Goal: Complete application form: Complete application form

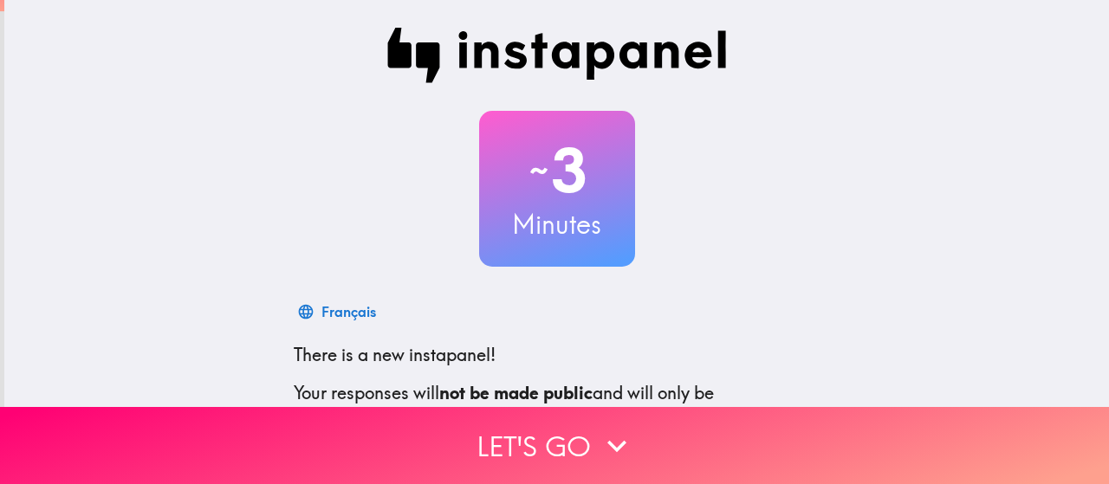
scroll to position [236, 0]
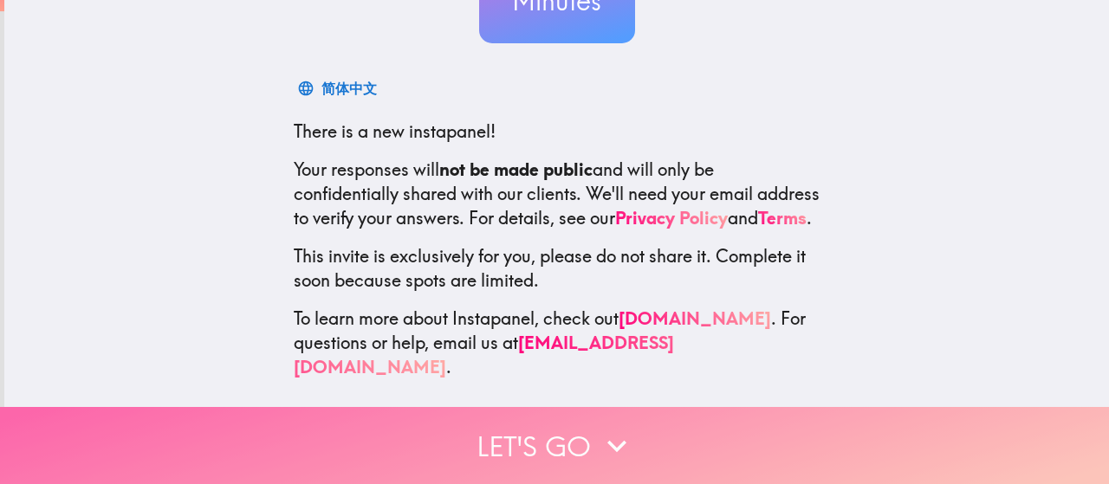
click at [630, 431] on button "Let's go" at bounding box center [554, 445] width 1109 height 77
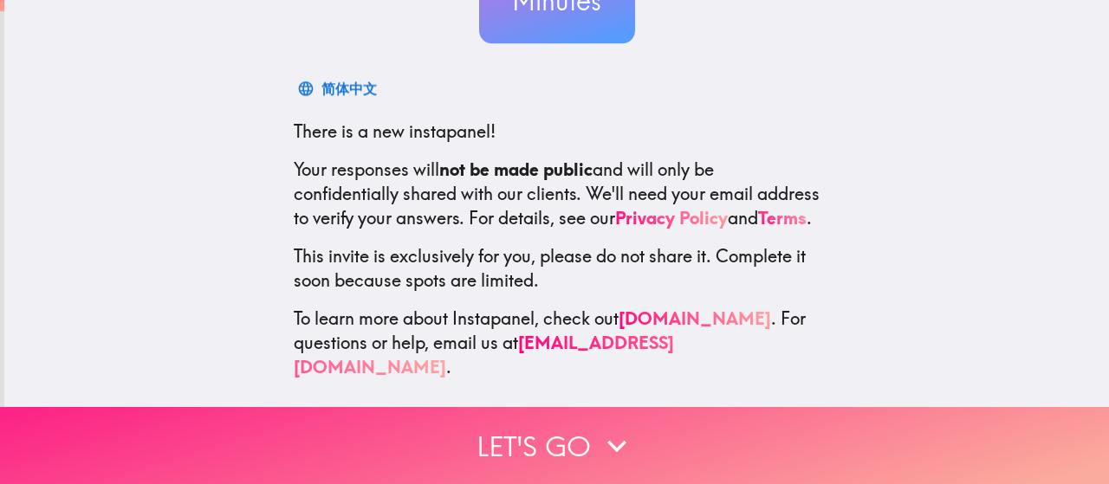
scroll to position [81, 0]
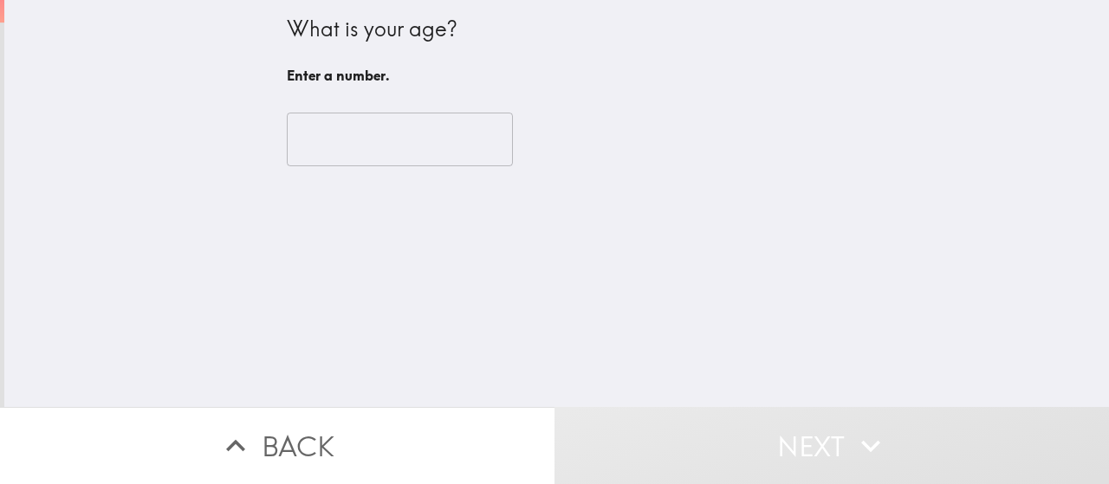
click at [423, 142] on input "number" at bounding box center [400, 140] width 226 height 54
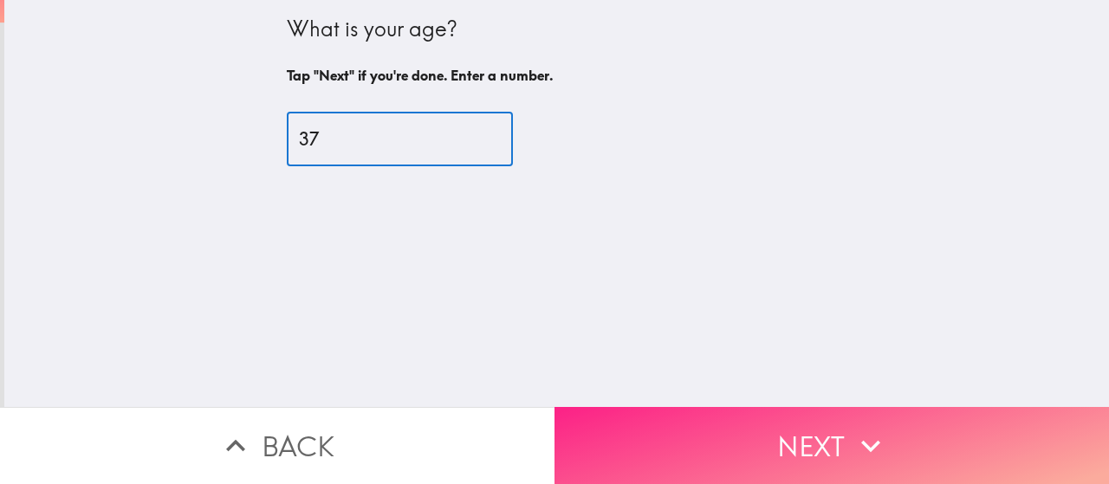
type input "37"
click at [722, 407] on button "Next" at bounding box center [831, 445] width 554 height 77
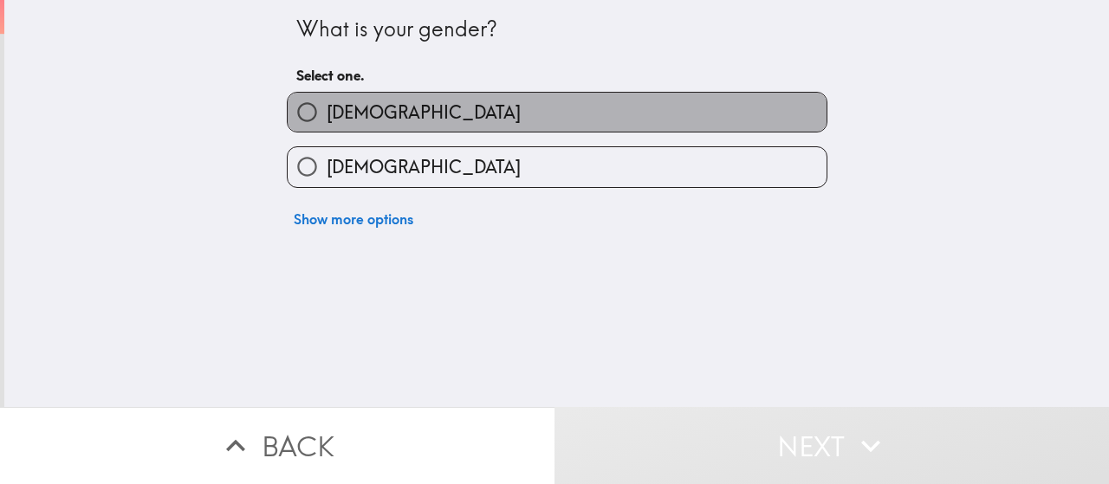
click at [508, 118] on label "[DEMOGRAPHIC_DATA]" at bounding box center [557, 112] width 539 height 39
click at [327, 118] on input "[DEMOGRAPHIC_DATA]" at bounding box center [307, 112] width 39 height 39
radio input "true"
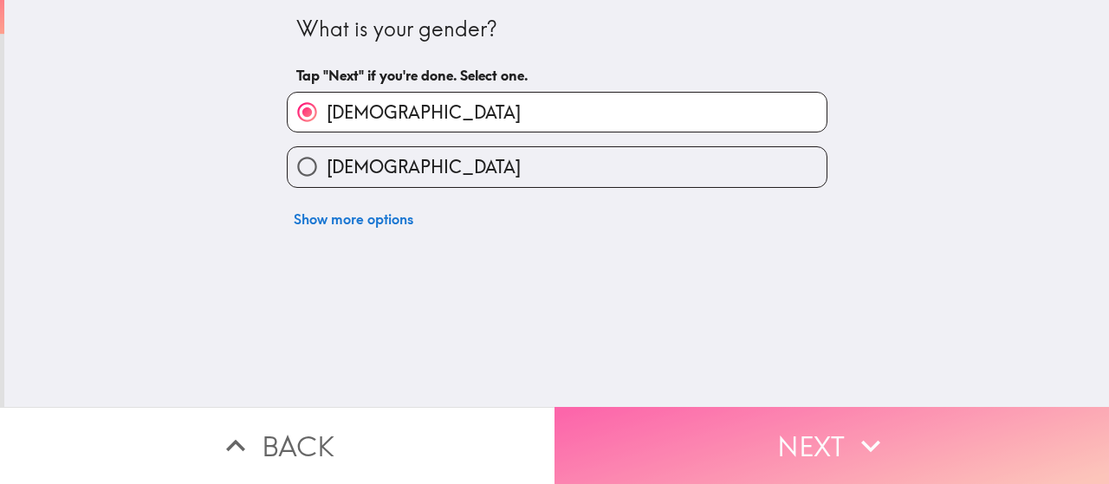
click at [672, 424] on button "Next" at bounding box center [831, 445] width 554 height 77
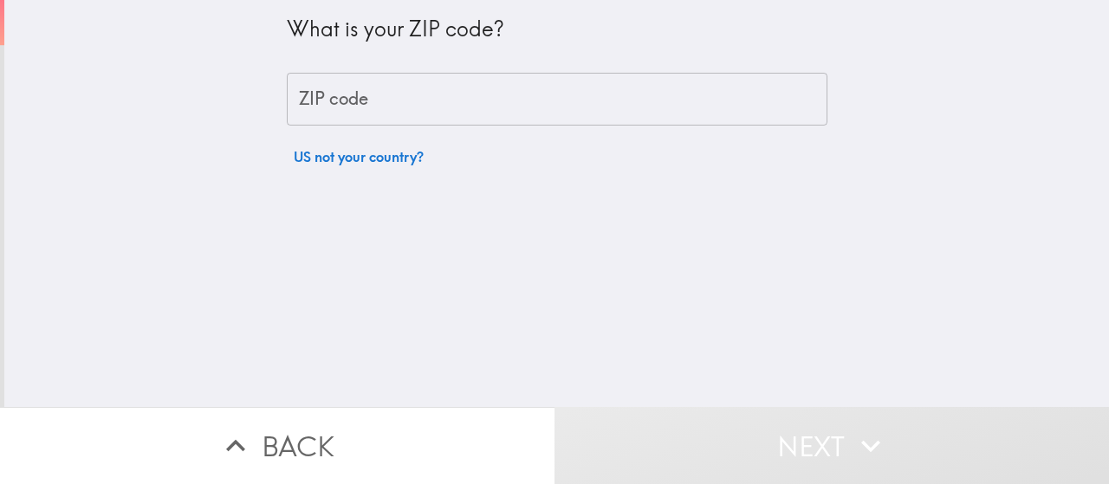
click at [523, 113] on input "ZIP code" at bounding box center [557, 100] width 541 height 54
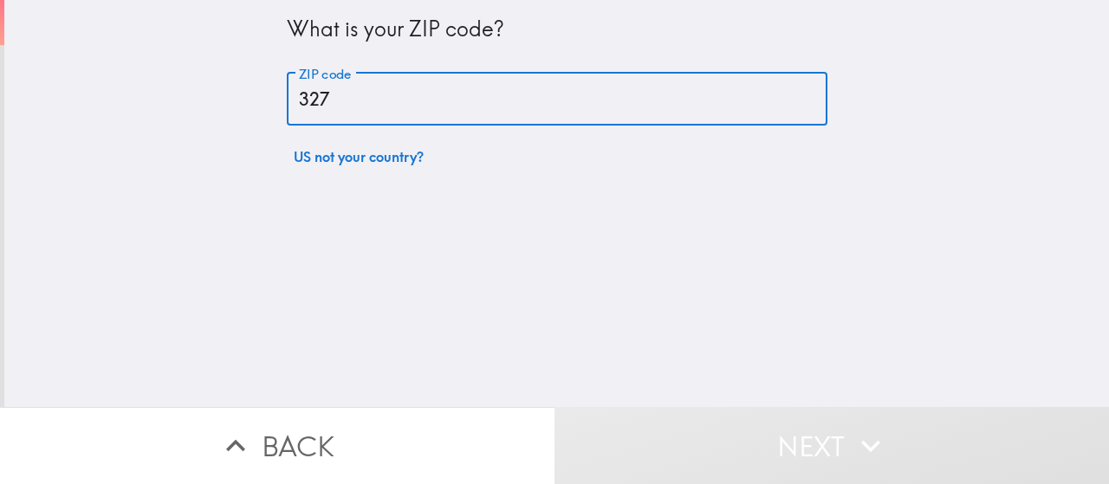
type input "32751"
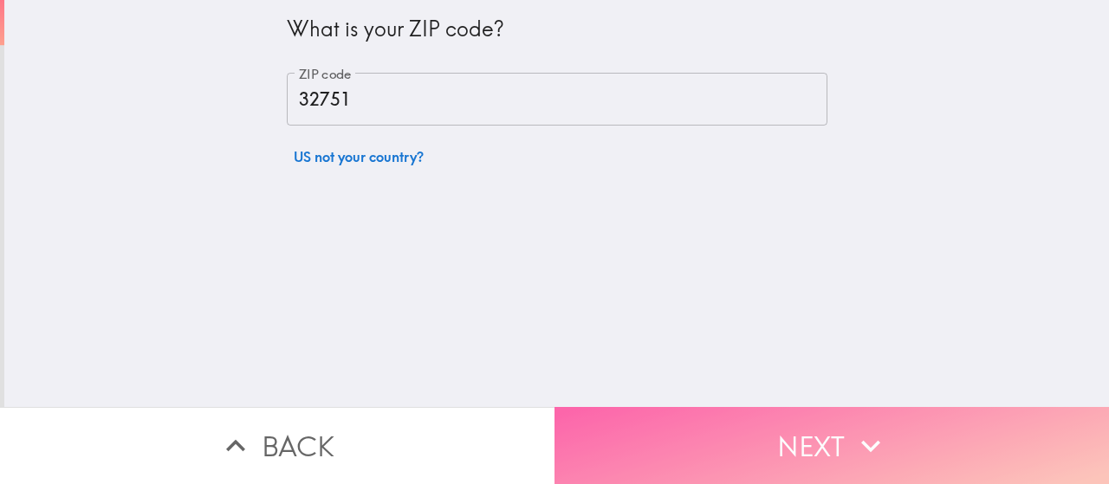
click at [736, 407] on button "Next" at bounding box center [831, 445] width 554 height 77
